Goal: Find contact information: Find contact information

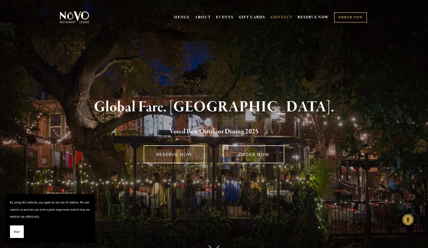
click at [280, 18] on link "CONTACT" at bounding box center [282, 18] width 22 height 10
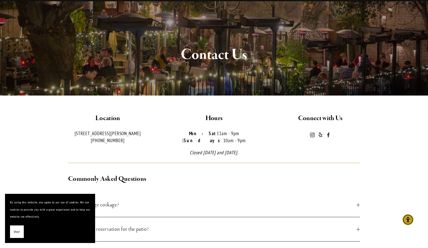
scroll to position [31, 0]
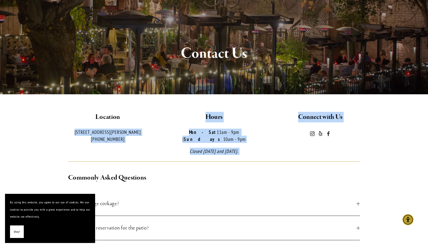
drag, startPoint x: 128, startPoint y: 144, endPoint x: 75, endPoint y: 131, distance: 54.8
click at [75, 131] on div "Location [STREET_ADDRESS][PERSON_NAME] [PHONE_NUMBER] Hours Mon-Sat 11am - 9pm …" at bounding box center [214, 133] width 319 height 43
click at [75, 131] on p "[STREET_ADDRESS][PERSON_NAME] [PHONE_NUMBER]" at bounding box center [108, 136] width 98 height 14
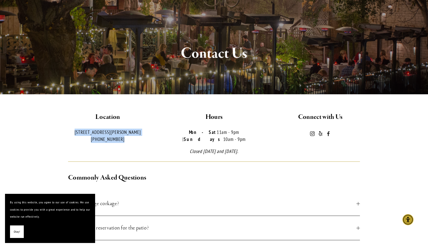
drag, startPoint x: 76, startPoint y: 132, endPoint x: 128, endPoint y: 137, distance: 52.3
click at [128, 137] on p "[STREET_ADDRESS][PERSON_NAME] [PHONE_NUMBER]" at bounding box center [108, 136] width 98 height 14
copy p "[STREET_ADDRESS][PERSON_NAME] [PHONE_NUMBER]"
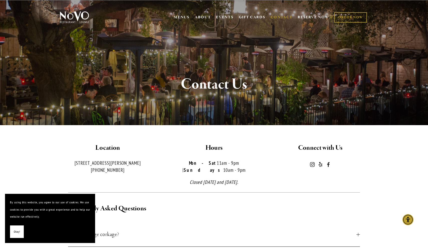
scroll to position [0, 0]
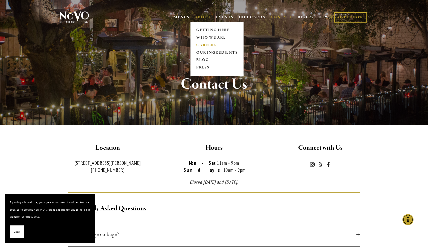
click at [203, 42] on link "CAREERS" at bounding box center [217, 45] width 45 height 8
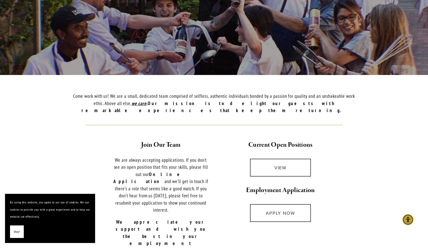
scroll to position [89, 0]
click at [289, 162] on link "VIEW" at bounding box center [280, 167] width 61 height 18
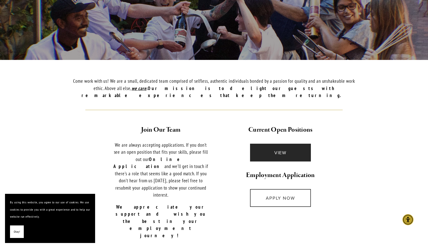
scroll to position [104, 0]
